Goal: Task Accomplishment & Management: Manage account settings

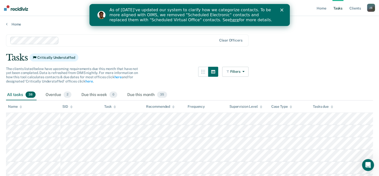
click at [283, 10] on div "Close" at bounding box center [282, 10] width 5 height 3
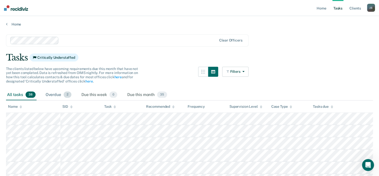
click at [55, 94] on div "Overdue 2" at bounding box center [59, 95] width 28 height 11
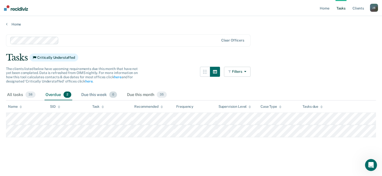
click at [93, 96] on div "Due this week 0" at bounding box center [99, 95] width 38 height 11
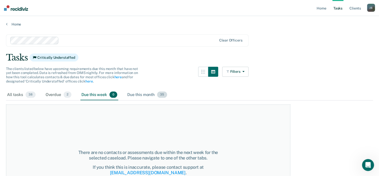
click at [140, 95] on div "Due this month 35" at bounding box center [147, 95] width 42 height 11
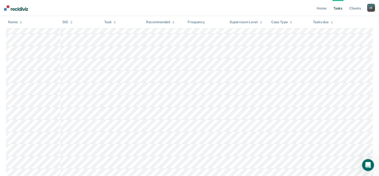
scroll to position [116, 0]
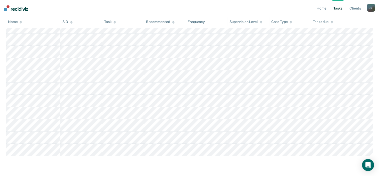
scroll to position [466, 0]
click at [369, 8] on div "J S" at bounding box center [371, 8] width 8 height 8
click at [342, 35] on div "Profile How it works Log Out" at bounding box center [350, 26] width 48 height 25
click at [340, 33] on link "Log Out" at bounding box center [350, 33] width 40 height 4
